Goal: Communication & Community: Answer question/provide support

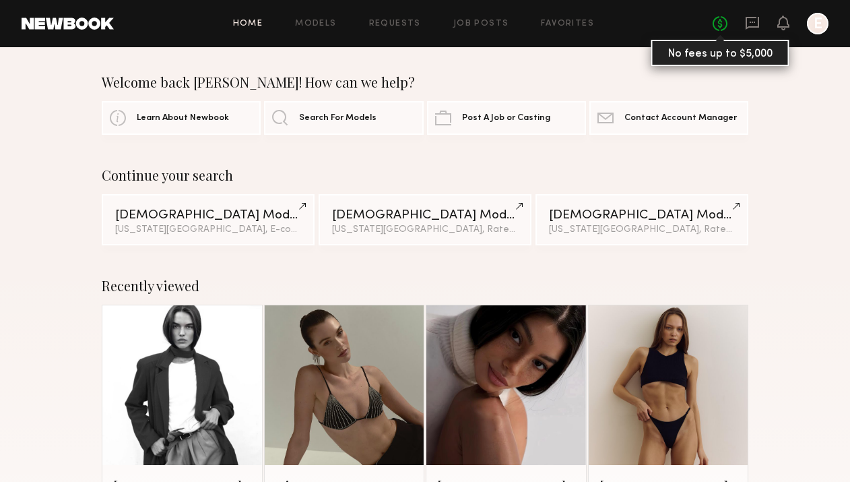
click at [723, 20] on link "No fees up to $5,000" at bounding box center [720, 23] width 15 height 15
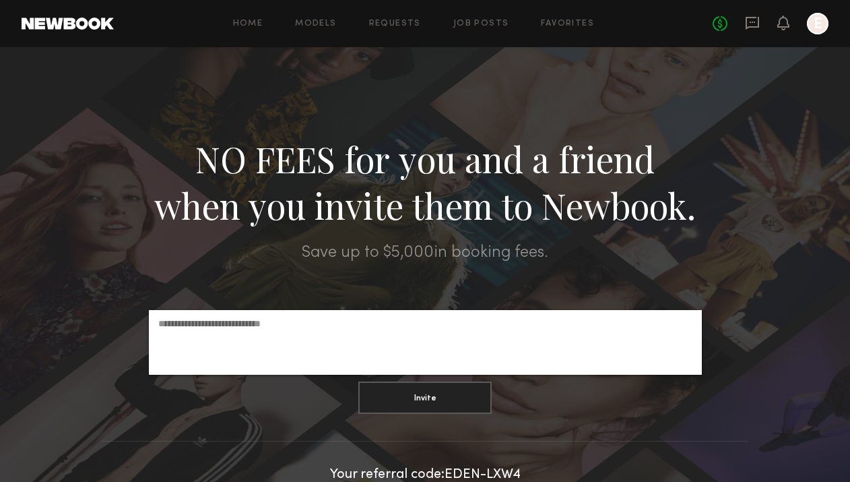
click at [723, 20] on link "No fees up to $5,000" at bounding box center [720, 23] width 15 height 15
click at [769, 28] on div "No fees up to $5,000 E" at bounding box center [771, 24] width 116 height 22
click at [752, 24] on icon at bounding box center [752, 22] width 15 height 15
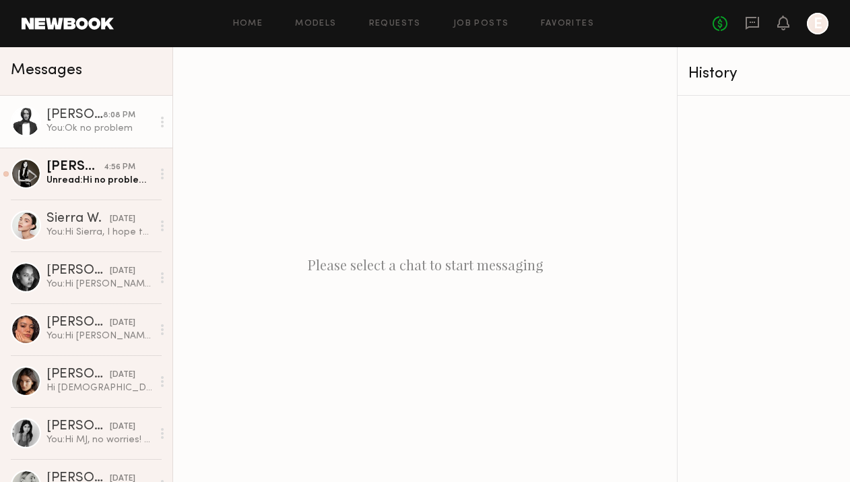
click at [108, 122] on div "You: Ok no problem" at bounding box center [99, 128] width 106 height 13
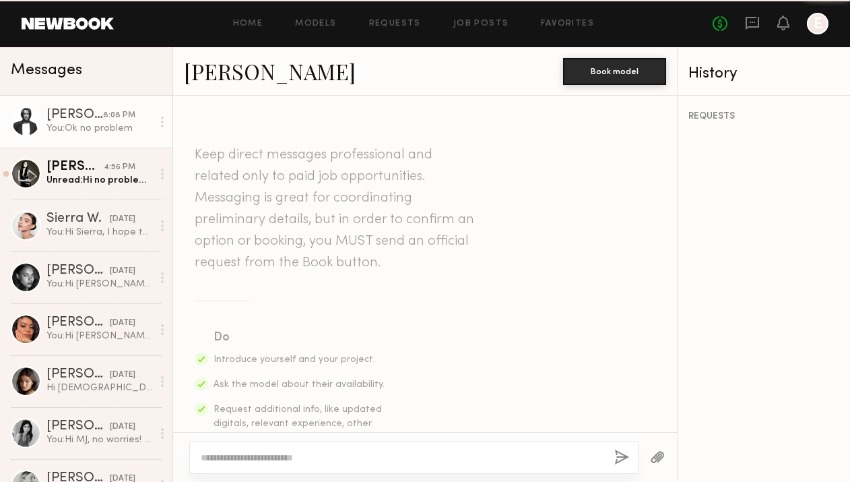
scroll to position [1521, 0]
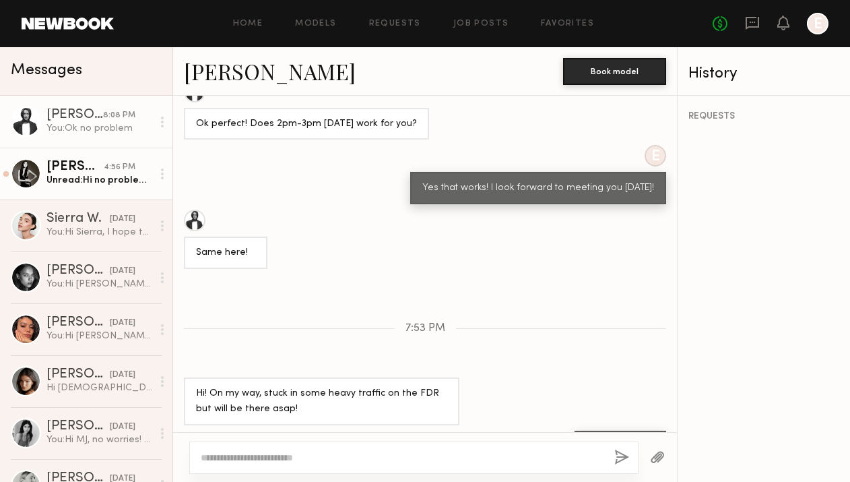
click at [104, 165] on div "[PERSON_NAME]" at bounding box center [74, 166] width 57 height 13
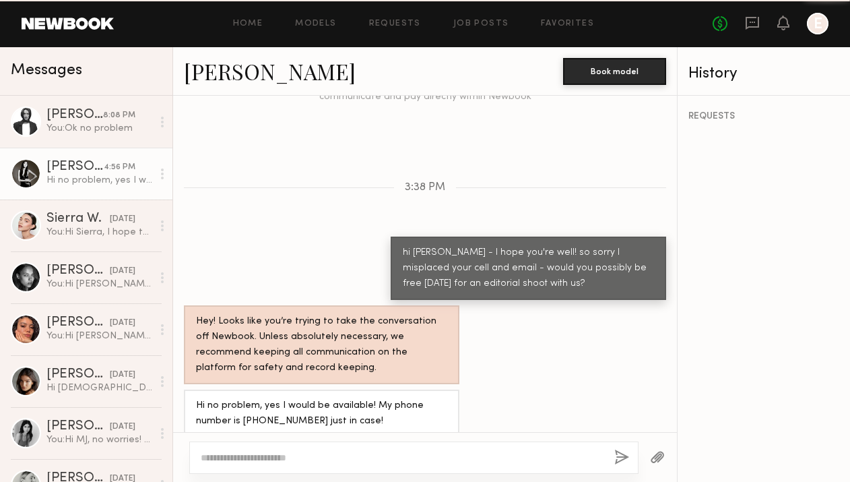
scroll to position [1012, 0]
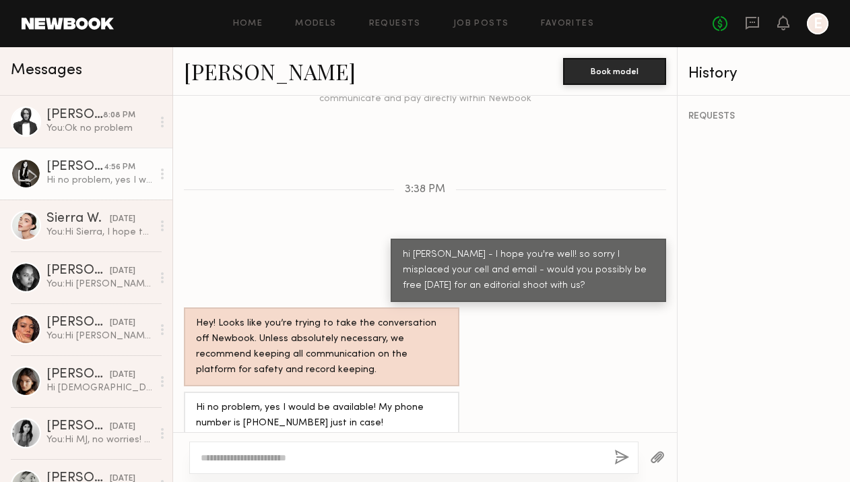
click at [283, 451] on textarea at bounding box center [402, 457] width 403 height 13
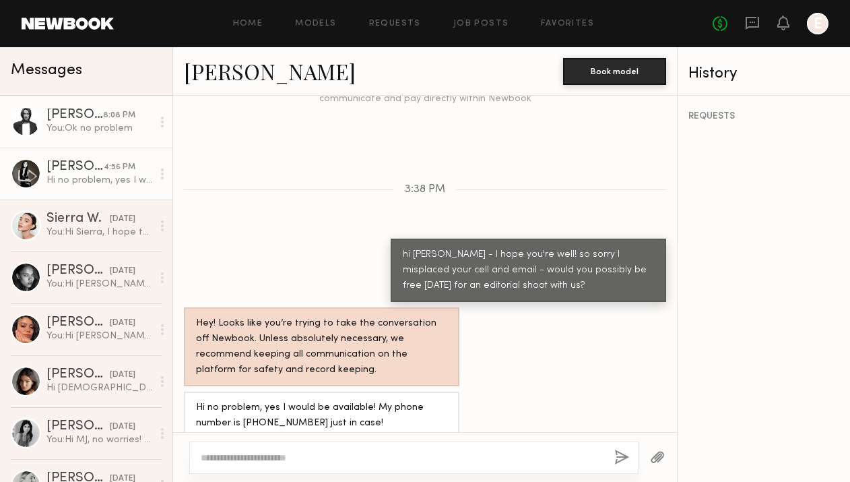
click at [88, 126] on div "You: Ok no problem" at bounding box center [99, 128] width 106 height 13
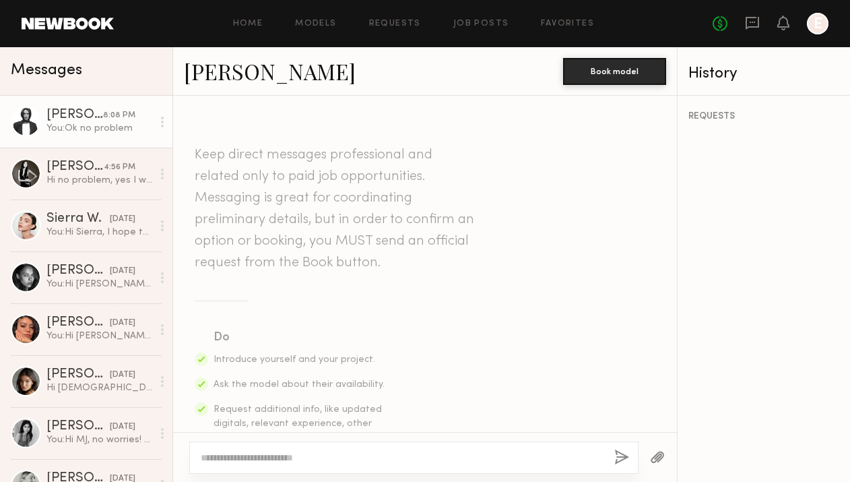
scroll to position [1521, 0]
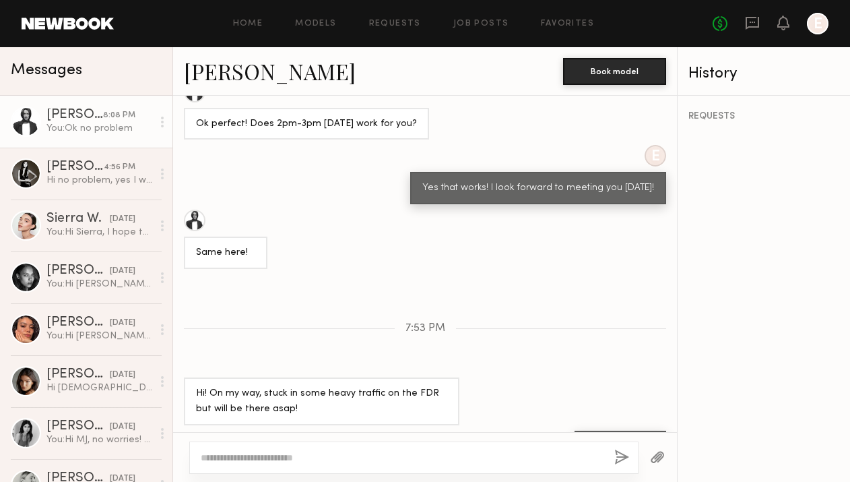
click at [301, 456] on textarea at bounding box center [402, 457] width 403 height 13
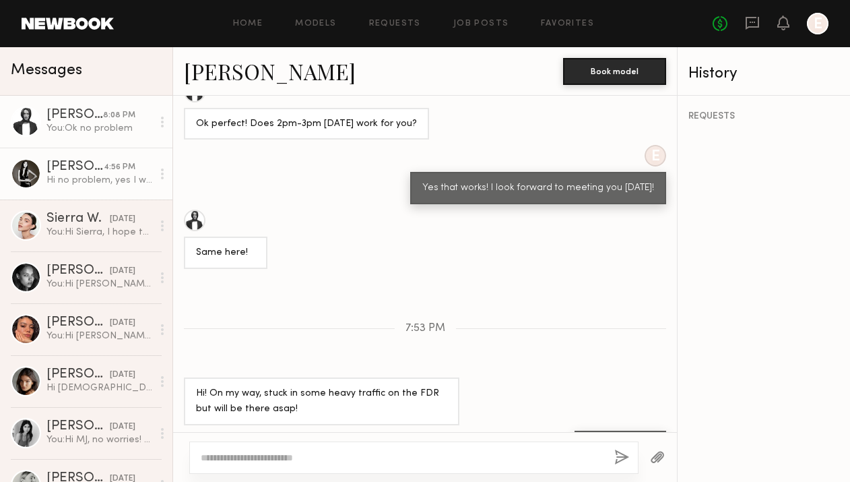
click at [94, 172] on div "[PERSON_NAME]" at bounding box center [74, 166] width 57 height 13
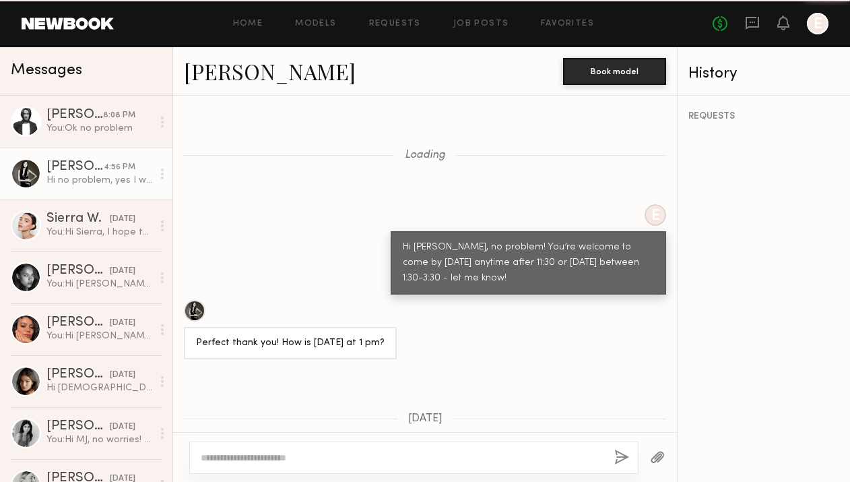
scroll to position [1012, 0]
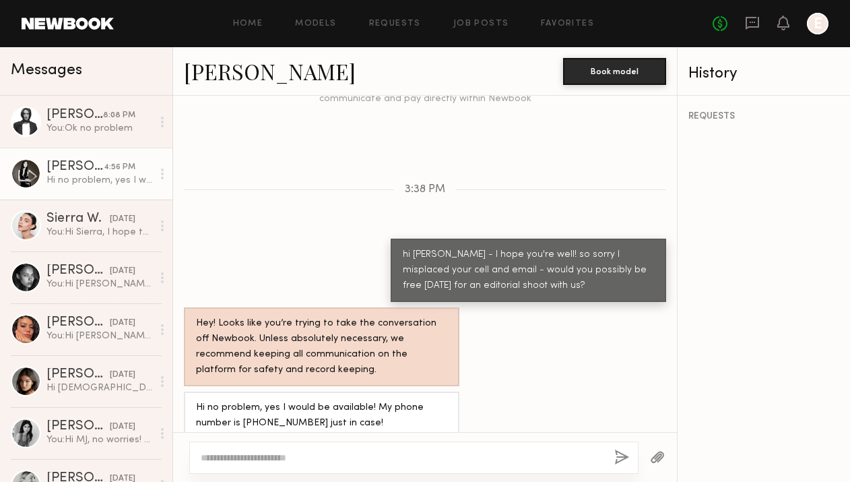
click at [209, 68] on link "[PERSON_NAME]" at bounding box center [270, 71] width 172 height 29
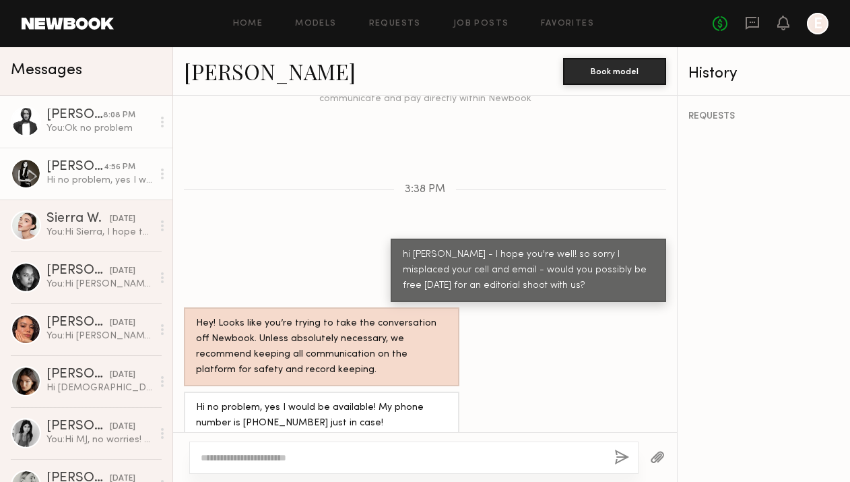
click at [107, 131] on div "You: Ok no problem" at bounding box center [99, 128] width 106 height 13
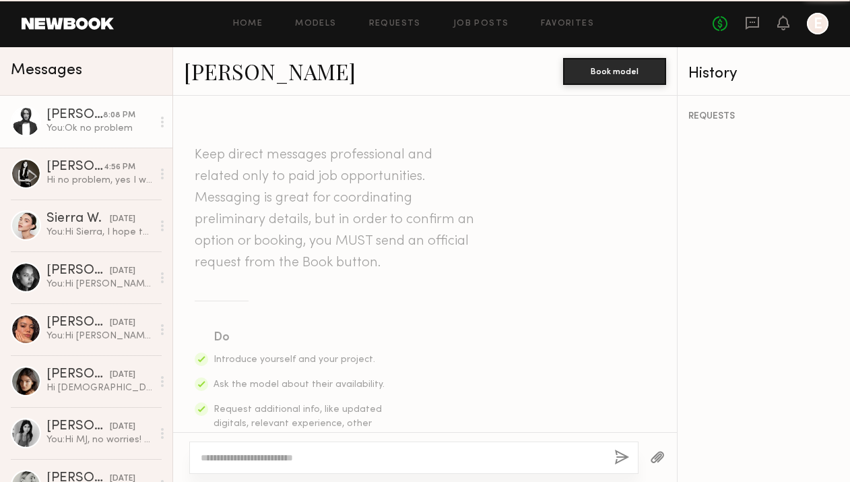
scroll to position [1521, 0]
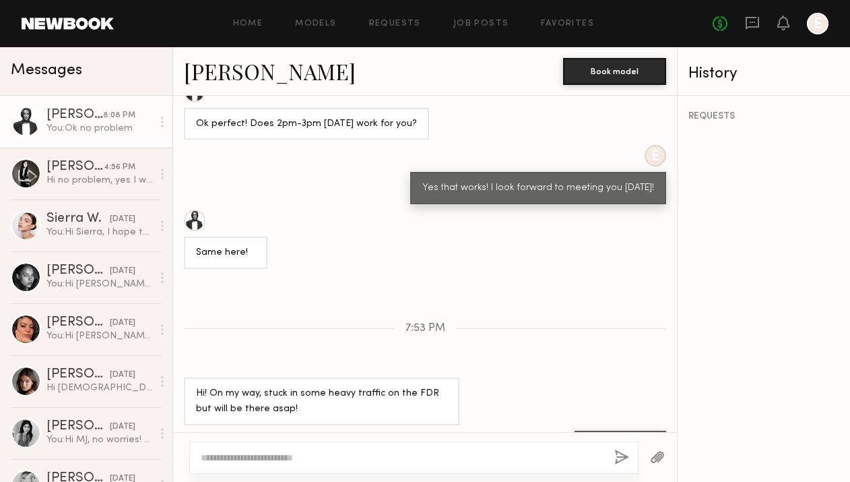
click at [245, 276] on div "Keep direct messages professional and related only to paid job opportunities. M…" at bounding box center [425, 264] width 504 height 336
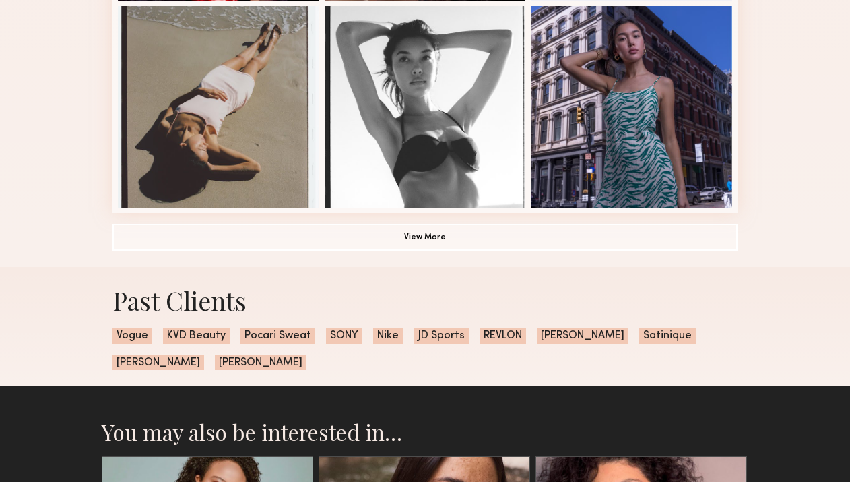
scroll to position [933, 0]
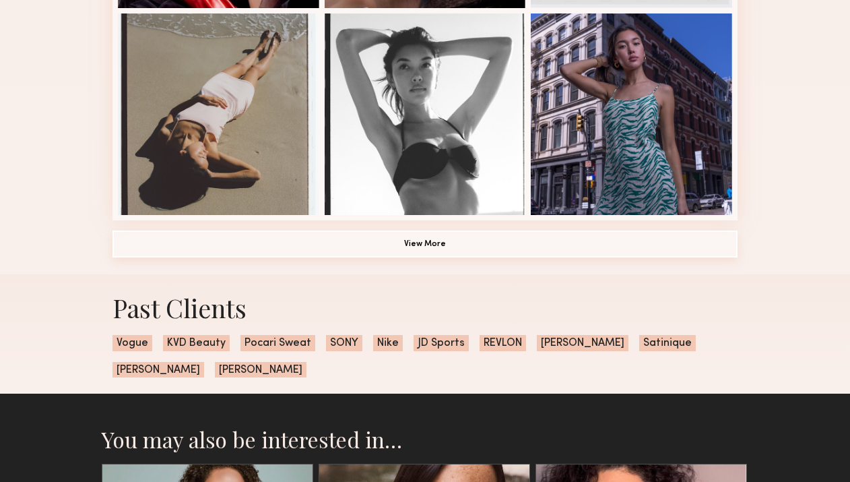
click at [375, 243] on button "View More" at bounding box center [425, 243] width 625 height 27
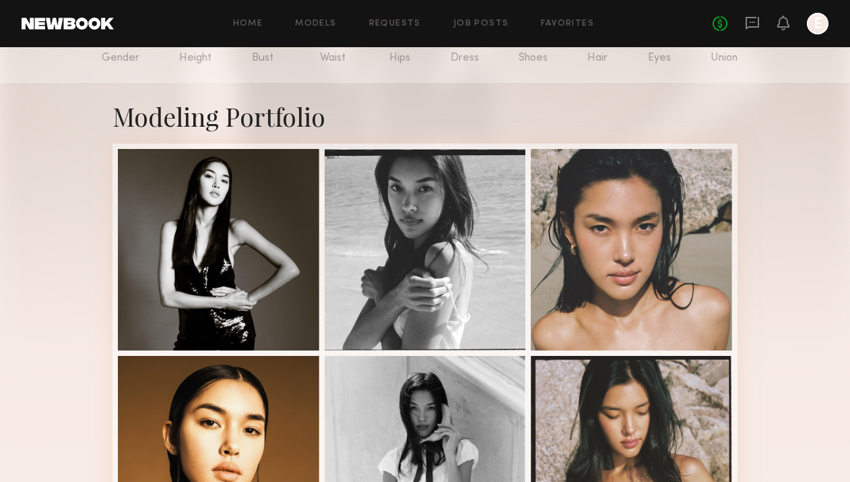
scroll to position [0, 0]
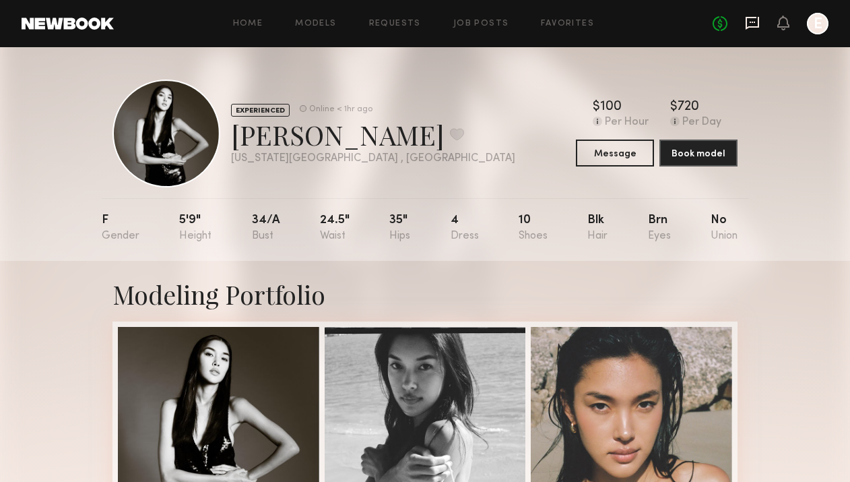
click at [748, 26] on icon at bounding box center [752, 22] width 15 height 15
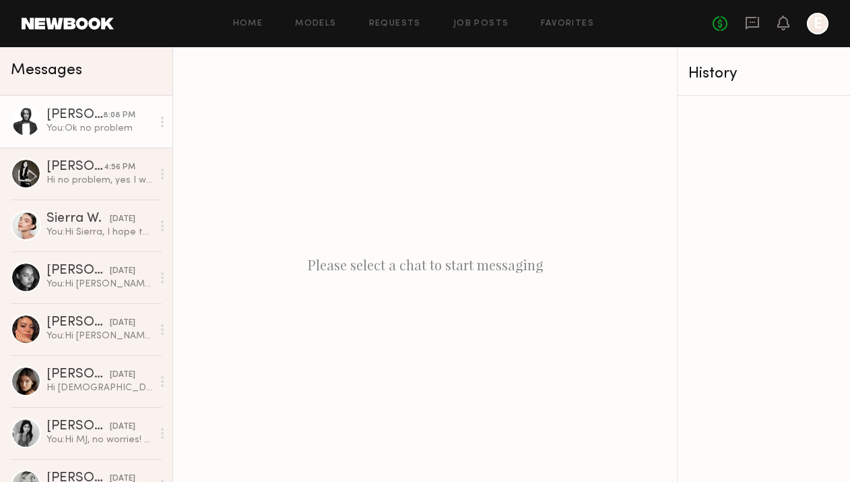
click at [84, 135] on link "[PERSON_NAME] 8:08 PM You: Ok no problem" at bounding box center [86, 122] width 172 height 52
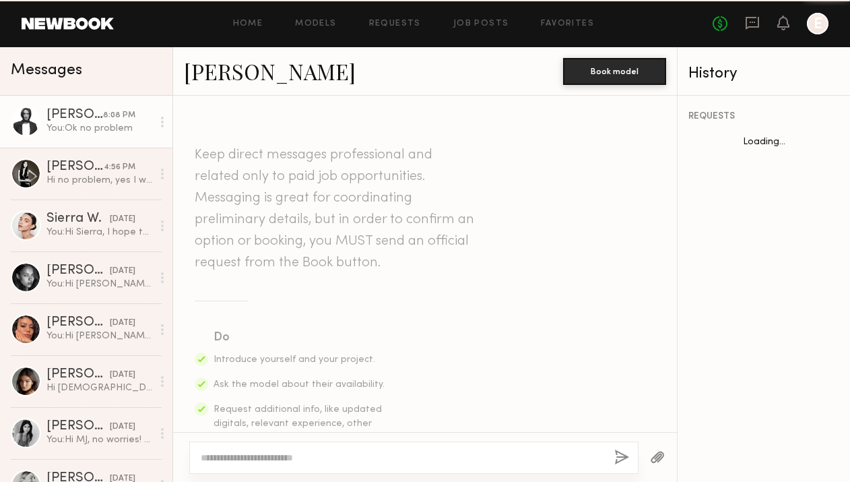
scroll to position [1521, 0]
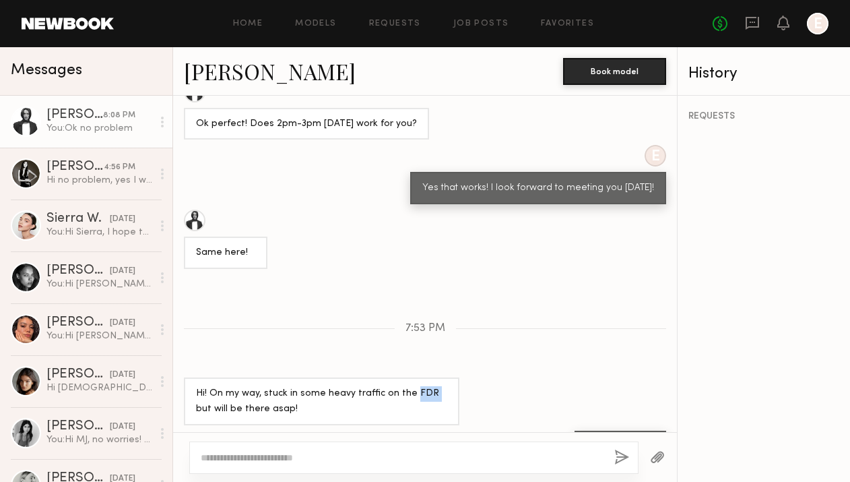
drag, startPoint x: 409, startPoint y: 350, endPoint x: 427, endPoint y: 350, distance: 18.2
click at [427, 386] on div "Hi! On my way, stuck in some heavy traffic on the FDR but will be there asap!" at bounding box center [321, 401] width 251 height 31
copy div "FDR"
